Goal: Information Seeking & Learning: Learn about a topic

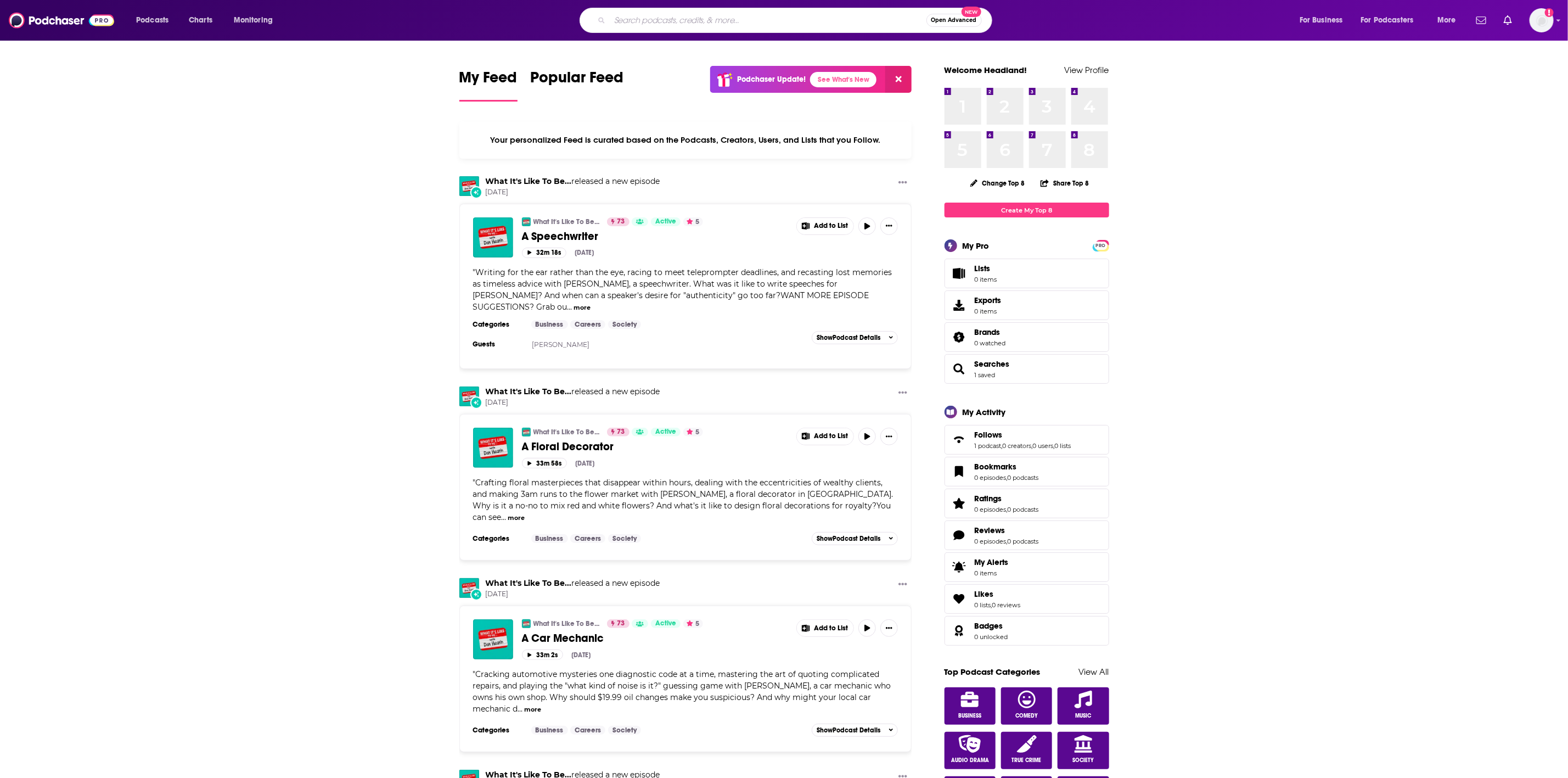
click at [703, 24] on input "Search podcasts, credits, & more..." at bounding box center [769, 20] width 317 height 18
type input "good morning africa"
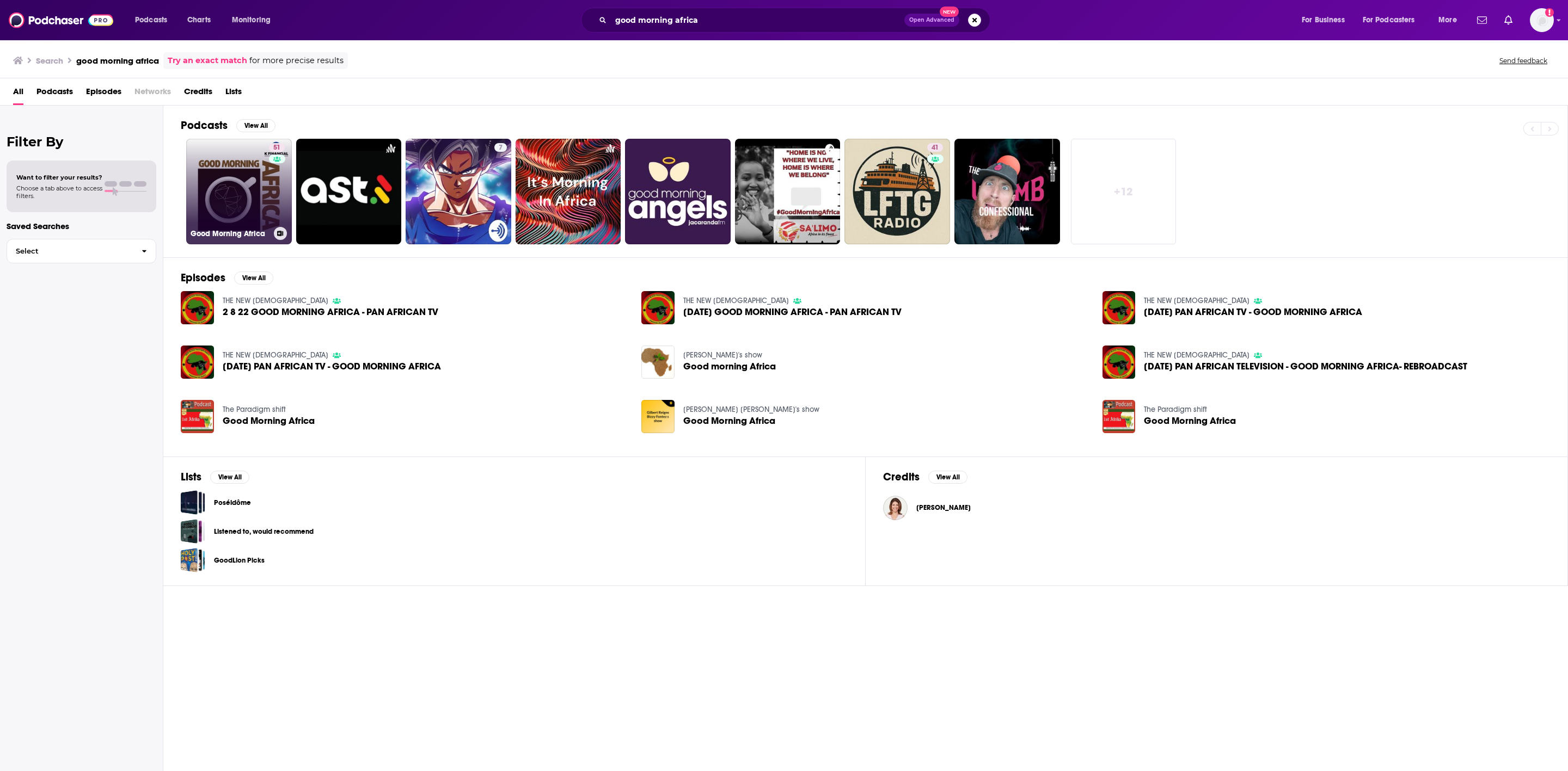
click at [225, 175] on link "51 Good Morning Africa" at bounding box center [239, 192] width 106 height 106
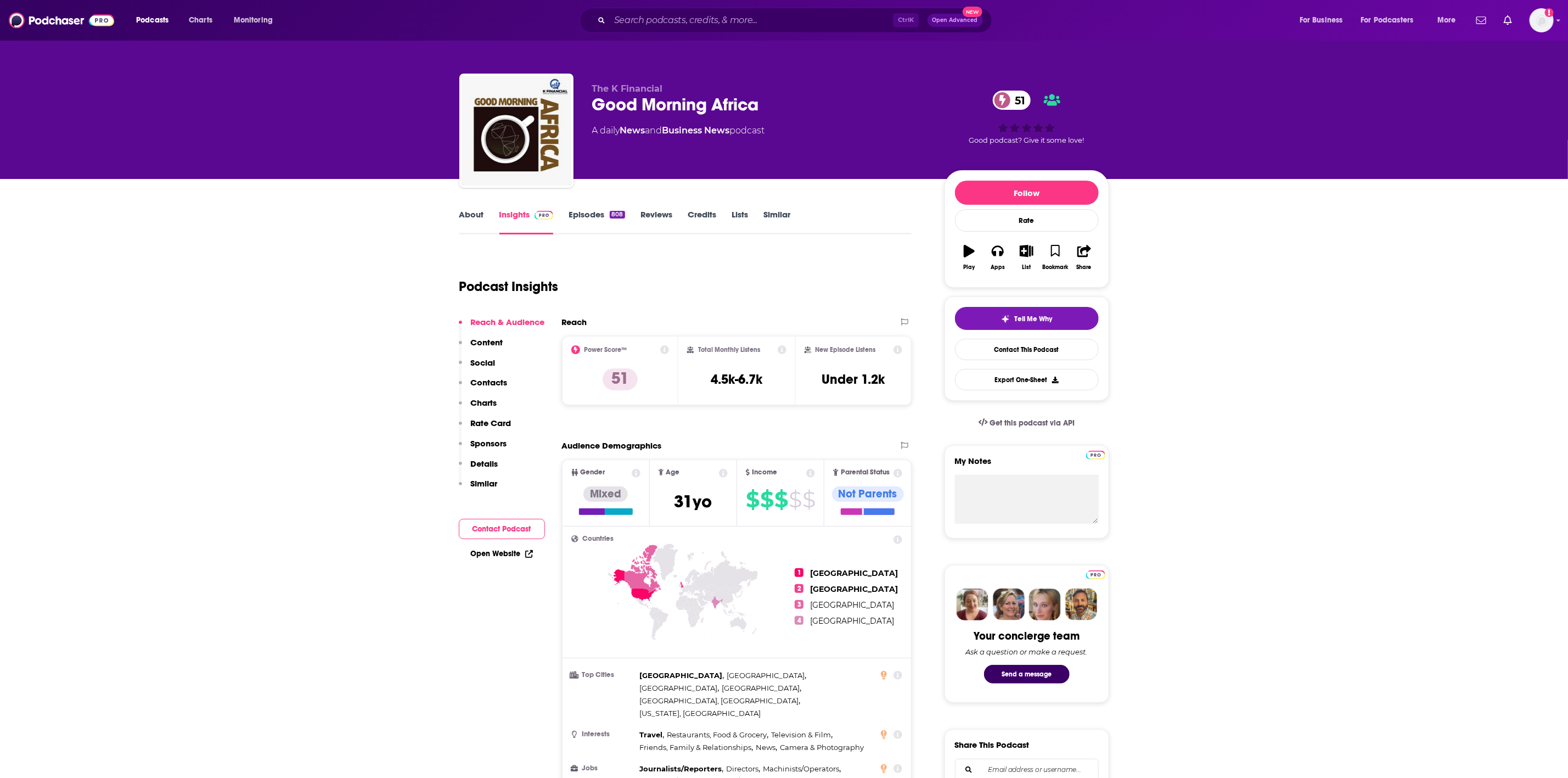
click at [730, 330] on div "Reach" at bounding box center [737, 326] width 350 height 19
drag, startPoint x: 695, startPoint y: 344, endPoint x: 771, endPoint y: 376, distance: 82.5
click at [771, 376] on div "Total Monthly Listens 4.5k-6.7k" at bounding box center [737, 370] width 117 height 69
copy div "Total Monthly Listens 4.5k-6.7k"
click at [661, 22] on input "Search podcasts, credits, & more..." at bounding box center [752, 20] width 283 height 18
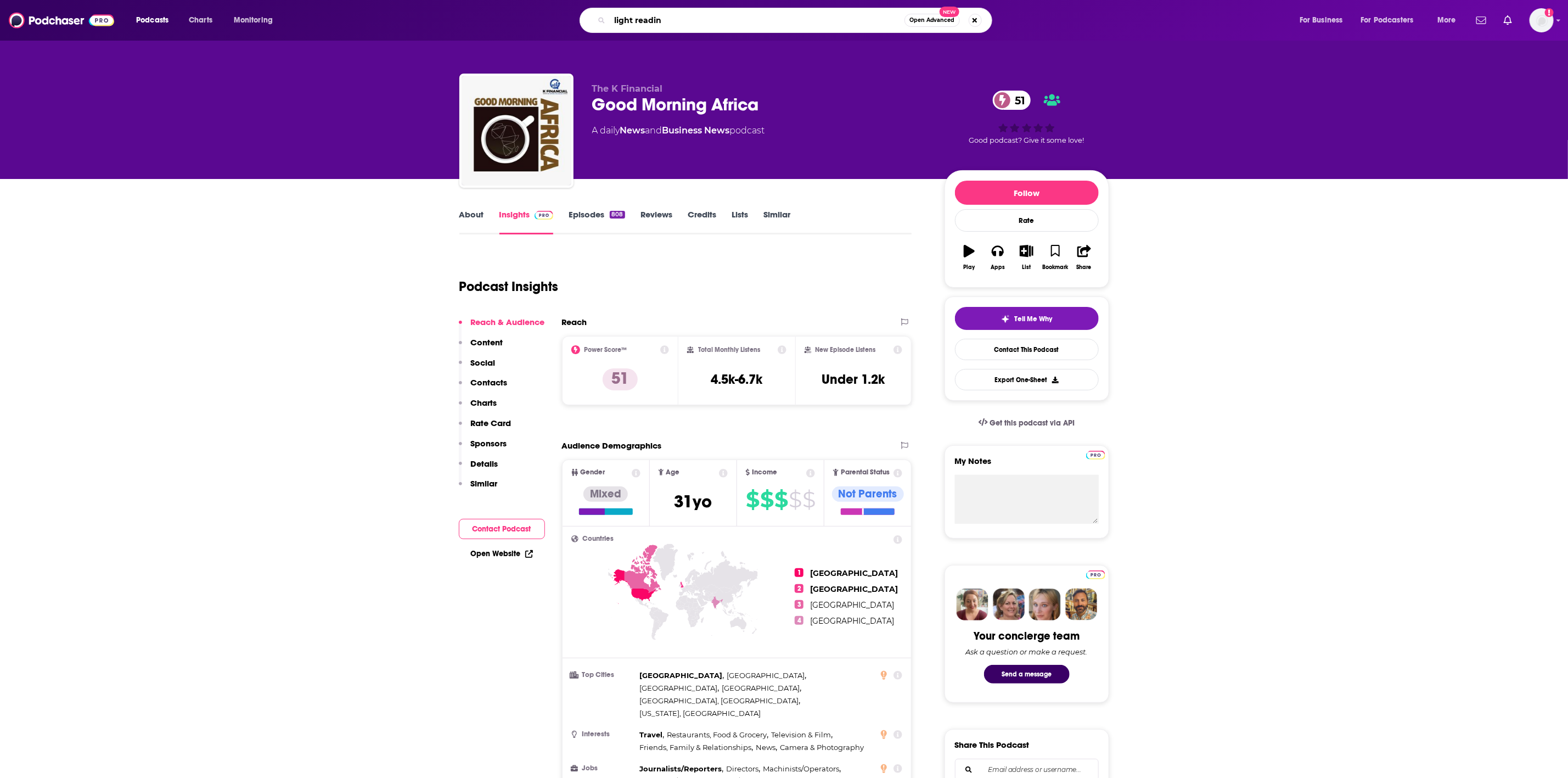
type input "light reading"
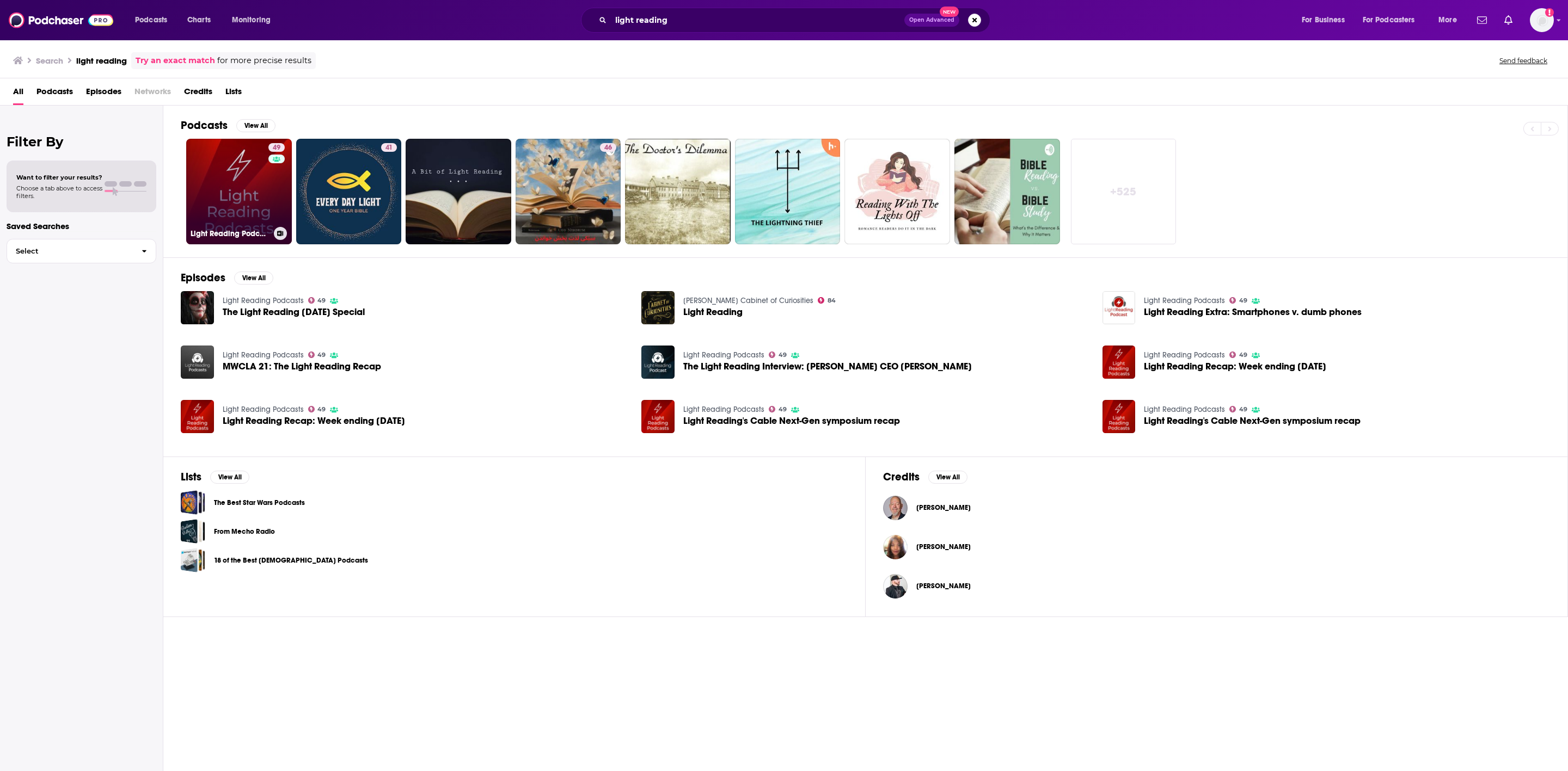
click at [237, 181] on link "49 Light Reading Podcasts" at bounding box center [239, 192] width 106 height 106
